Goal: Transaction & Acquisition: Purchase product/service

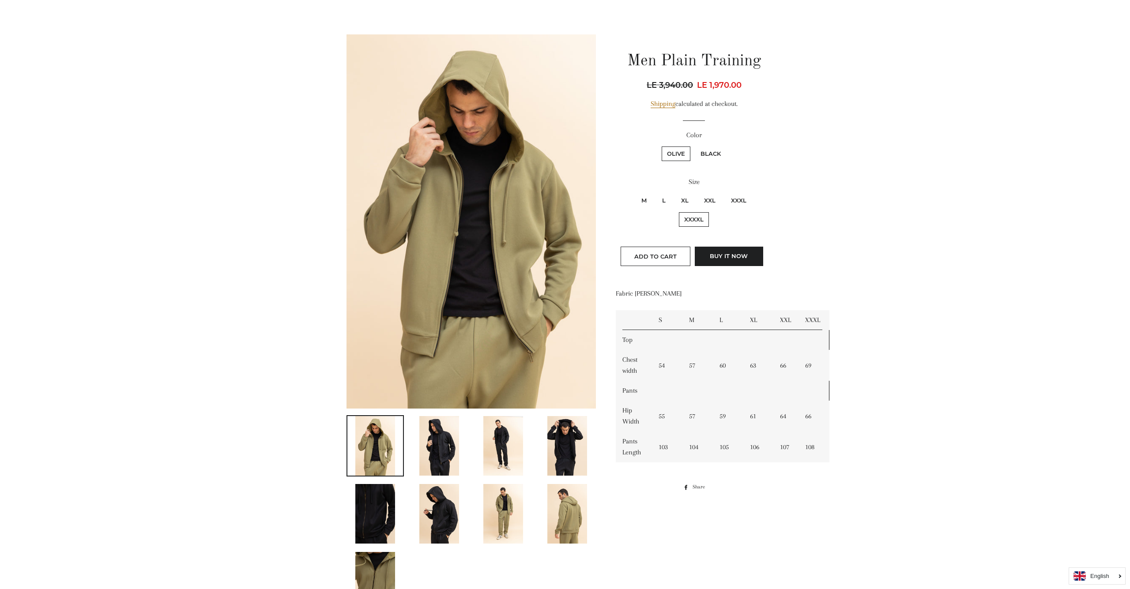
scroll to position [60, 0]
click at [705, 155] on label "Black" at bounding box center [710, 153] width 31 height 15
click at [694, 146] on input "Black" at bounding box center [694, 145] width 0 height 0
radio input "true"
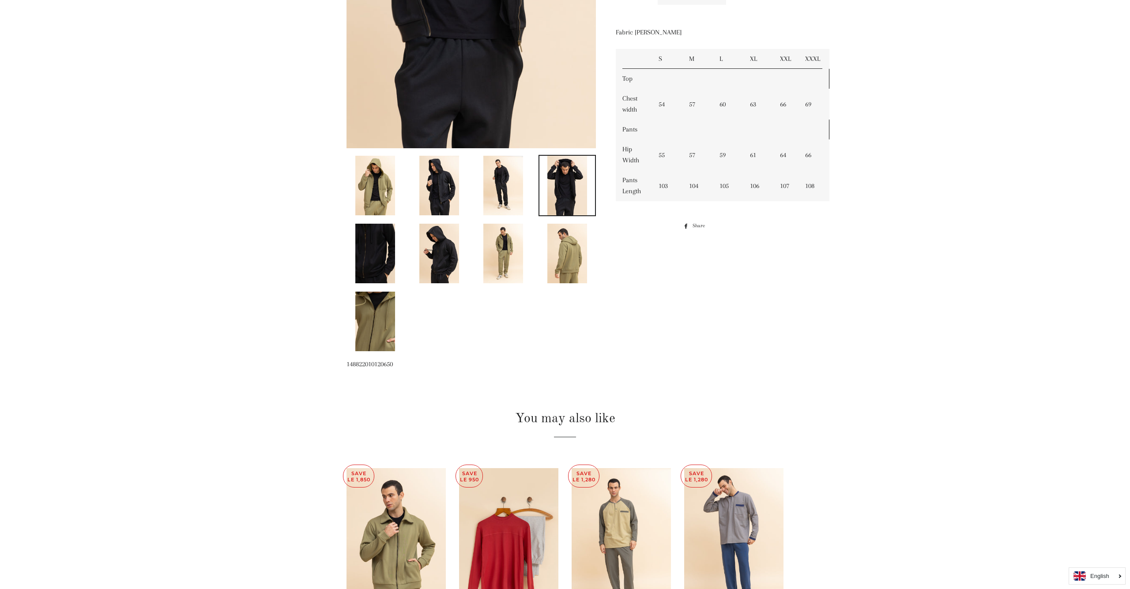
scroll to position [390, 0]
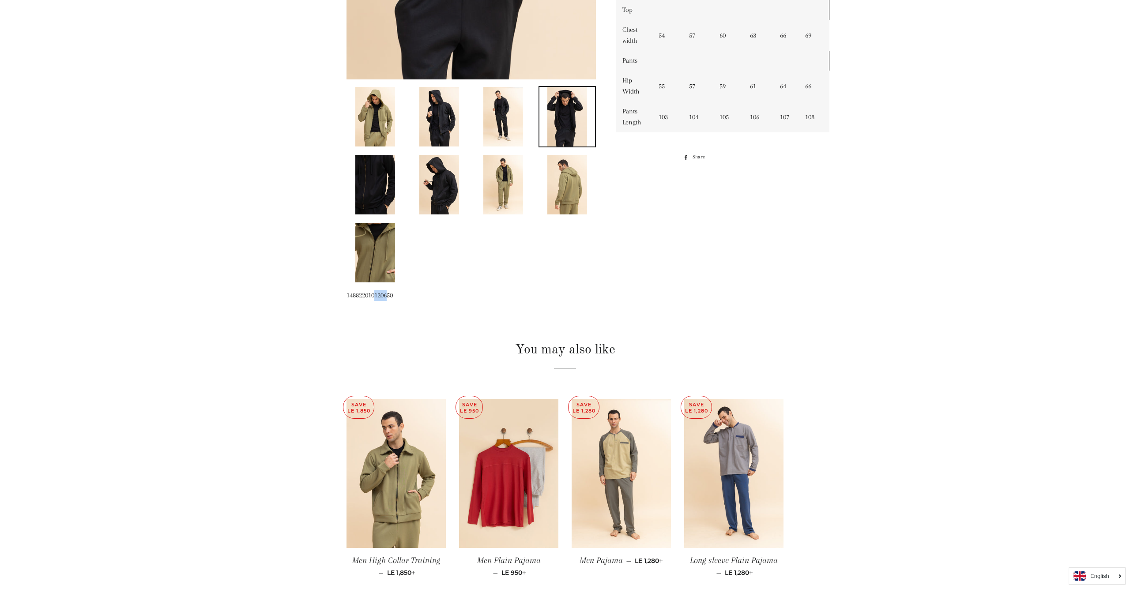
drag, startPoint x: 378, startPoint y: 296, endPoint x: 389, endPoint y: 294, distance: 11.6
click at [389, 294] on span "148822010120650" at bounding box center [369, 295] width 46 height 8
click at [375, 296] on span "148822010120650" at bounding box center [369, 295] width 46 height 8
drag, startPoint x: 375, startPoint y: 296, endPoint x: 366, endPoint y: 295, distance: 8.4
click at [366, 295] on span "148822010120650" at bounding box center [369, 295] width 46 height 8
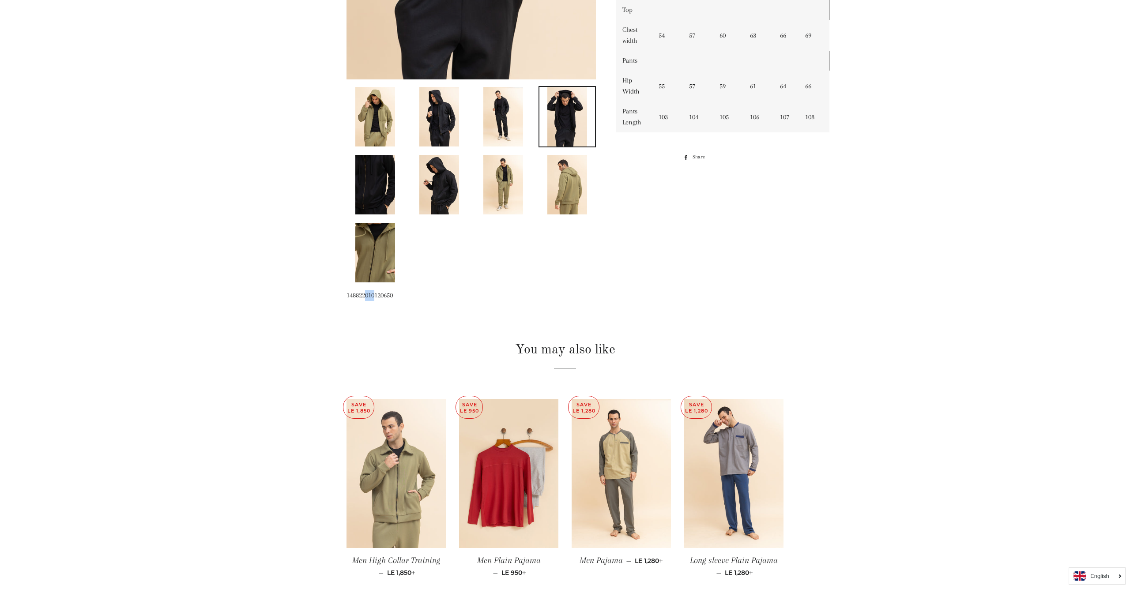
click at [407, 464] on img at bounding box center [395, 473] width 99 height 149
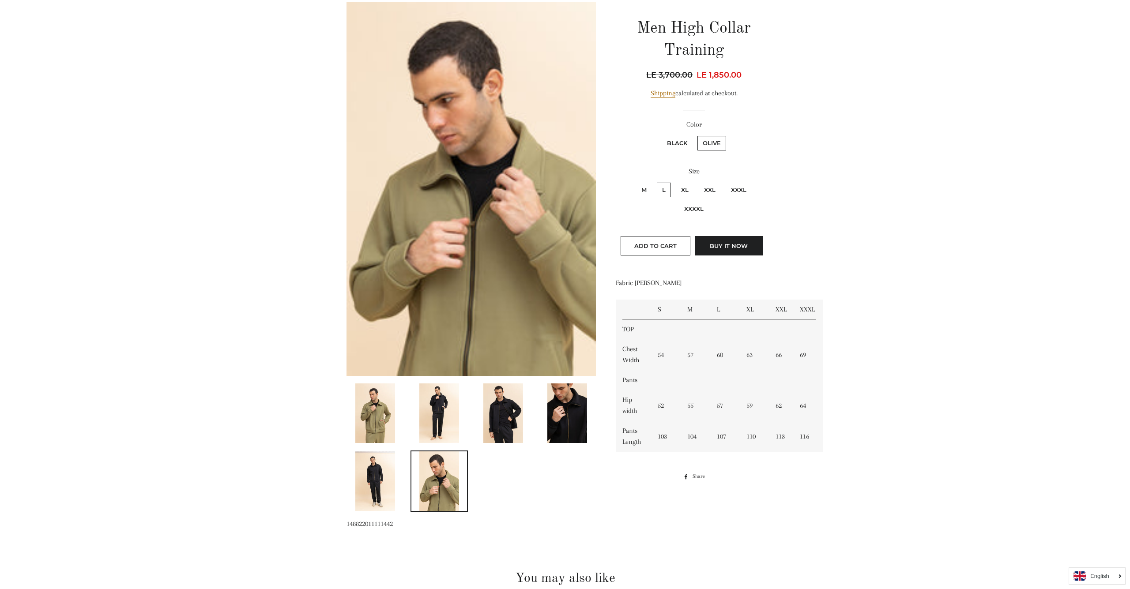
scroll to position [95, 0]
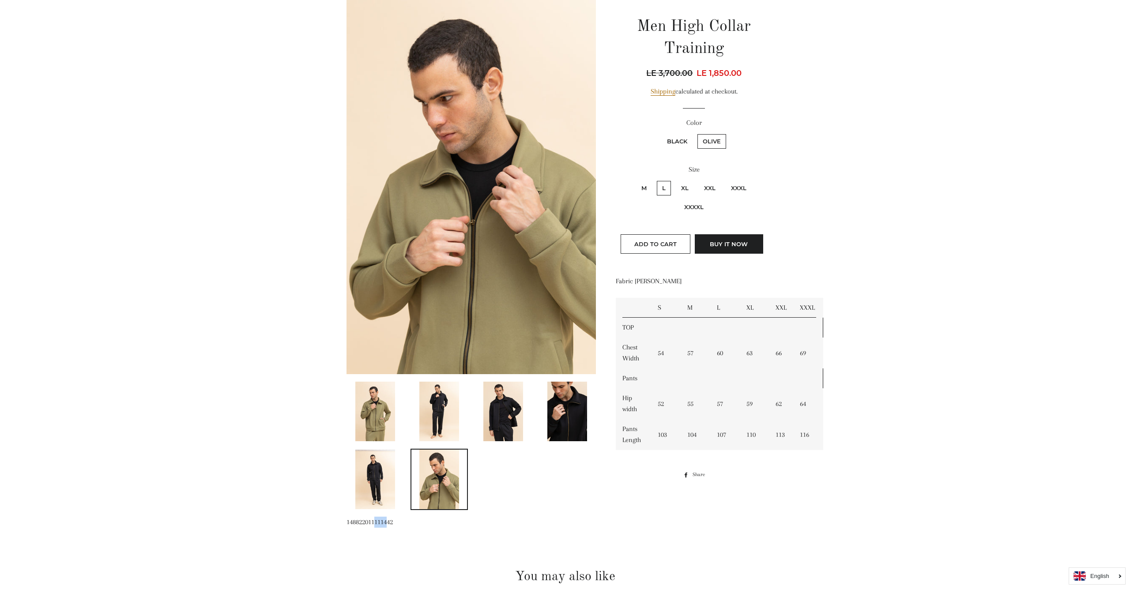
drag, startPoint x: 389, startPoint y: 520, endPoint x: 376, endPoint y: 520, distance: 13.2
click at [376, 520] on span "148822011111442" at bounding box center [369, 522] width 46 height 8
click at [374, 522] on span "148822011111442" at bounding box center [369, 522] width 46 height 8
drag, startPoint x: 376, startPoint y: 521, endPoint x: 367, endPoint y: 521, distance: 8.4
click at [367, 521] on span "148822011111442" at bounding box center [369, 522] width 46 height 8
